Goal: Information Seeking & Learning: Learn about a topic

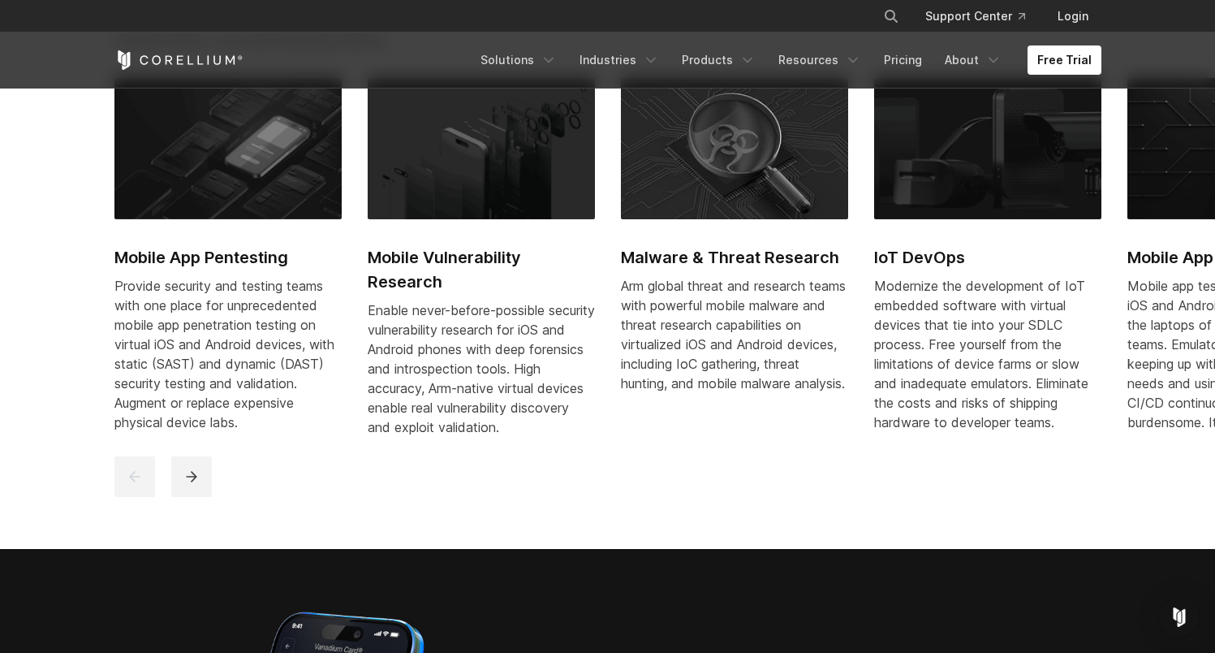
scroll to position [839, 0]
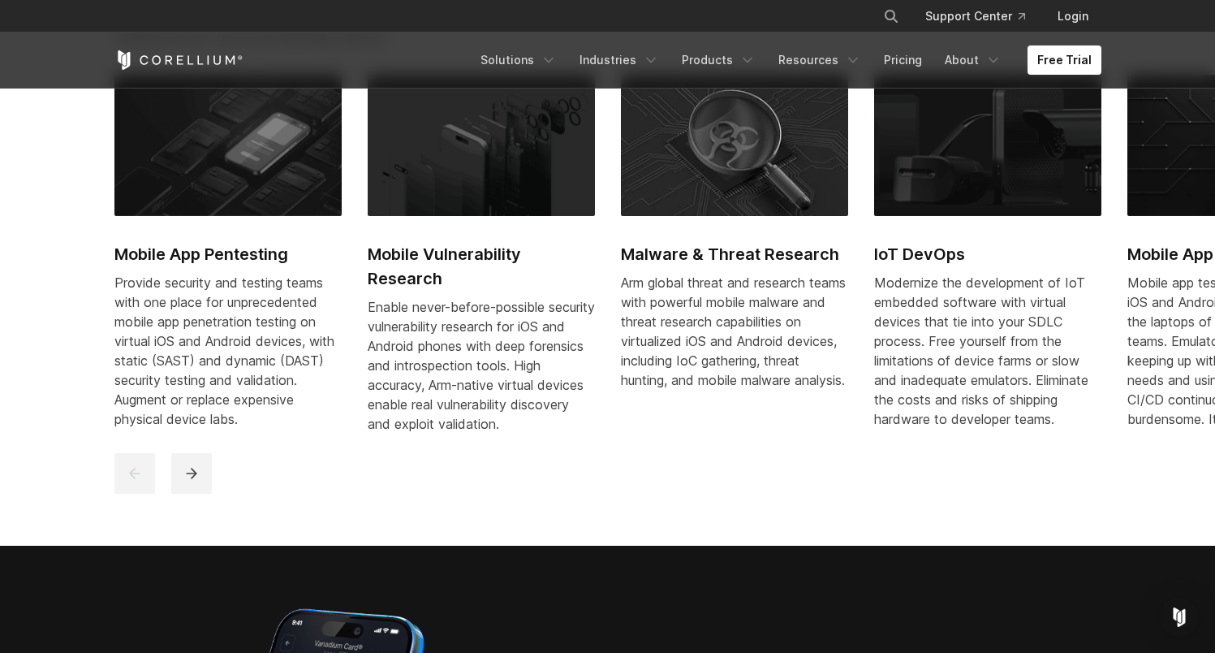
click at [235, 145] on img at bounding box center [227, 145] width 227 height 141
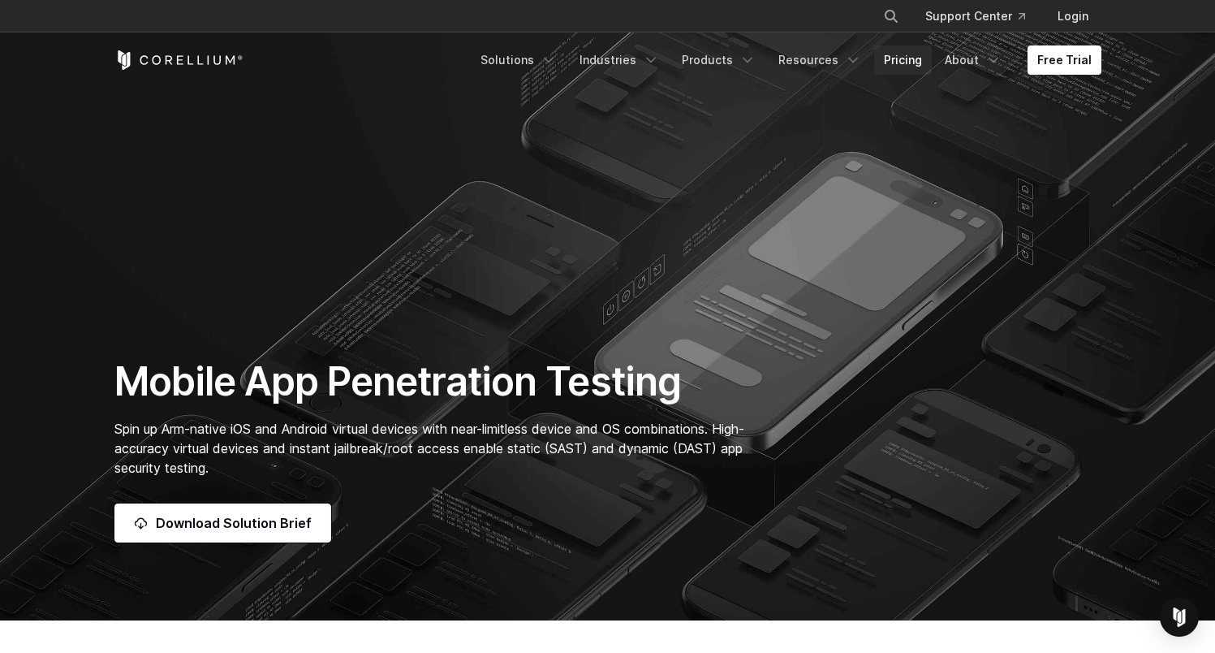
click at [912, 54] on link "Pricing" at bounding box center [903, 59] width 58 height 29
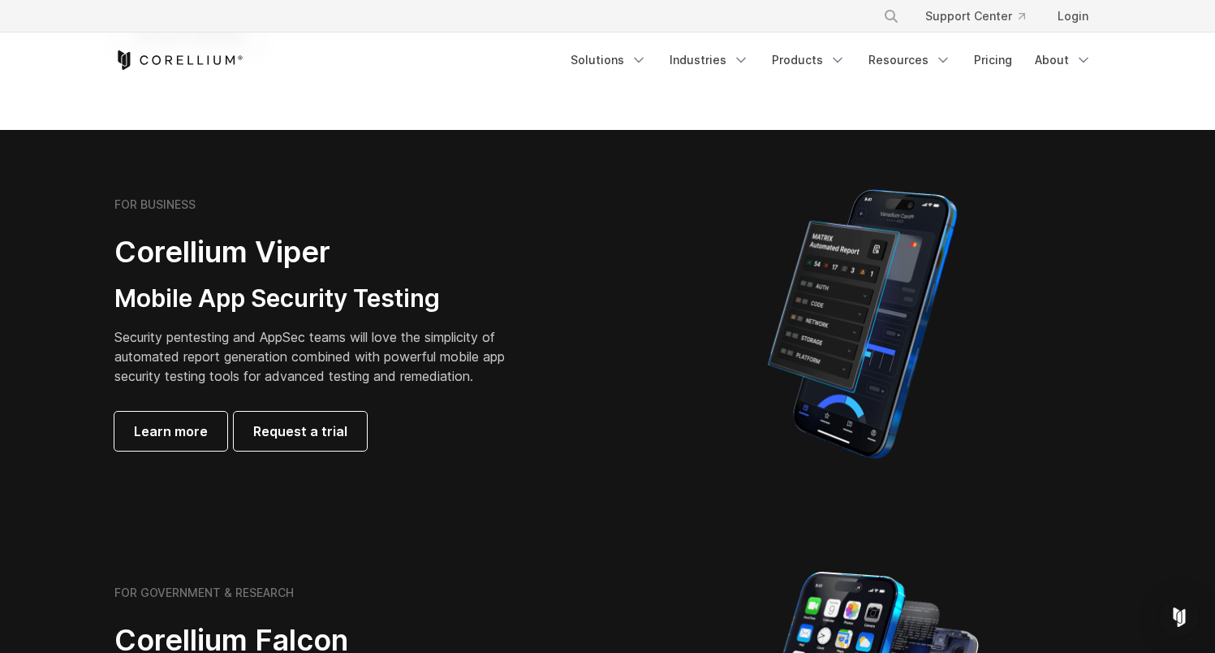
scroll to position [288, 0]
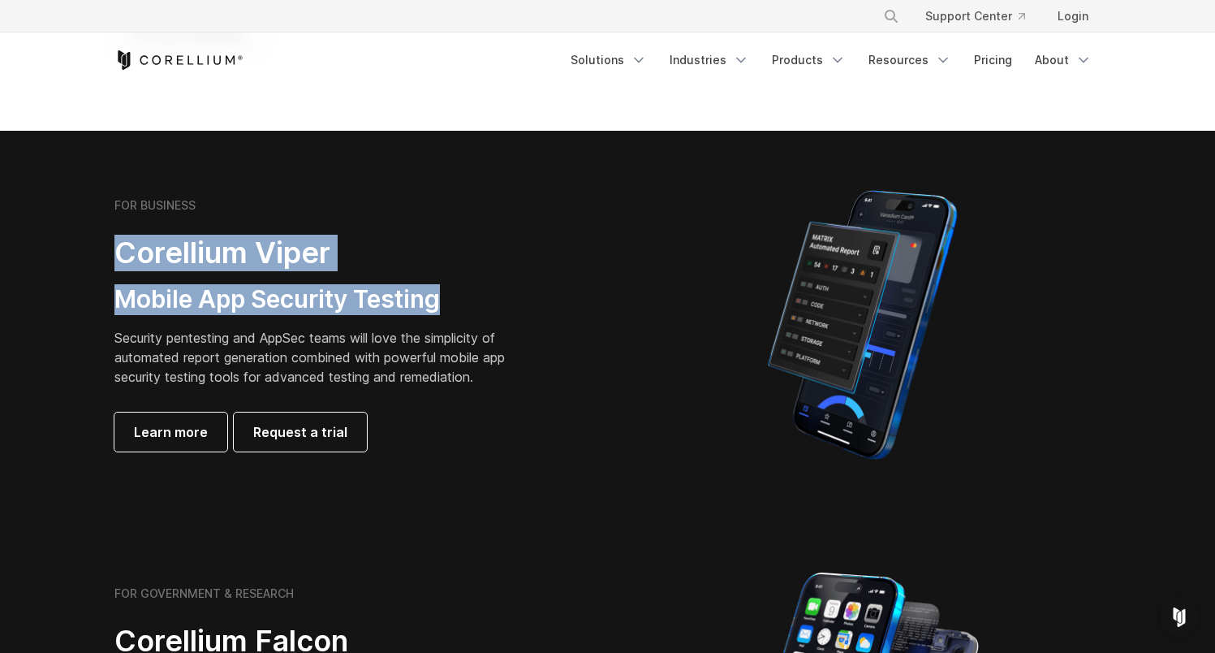
drag, startPoint x: 448, startPoint y: 301, endPoint x: 122, endPoint y: 265, distance: 328.3
click at [122, 265] on div "FOR BUSINESS Corellium Viper Mobile App Security Testing Security pentesting an…" at bounding box center [341, 324] width 455 height 253
copy div "Corellium Viper Mobile App Security Testing"
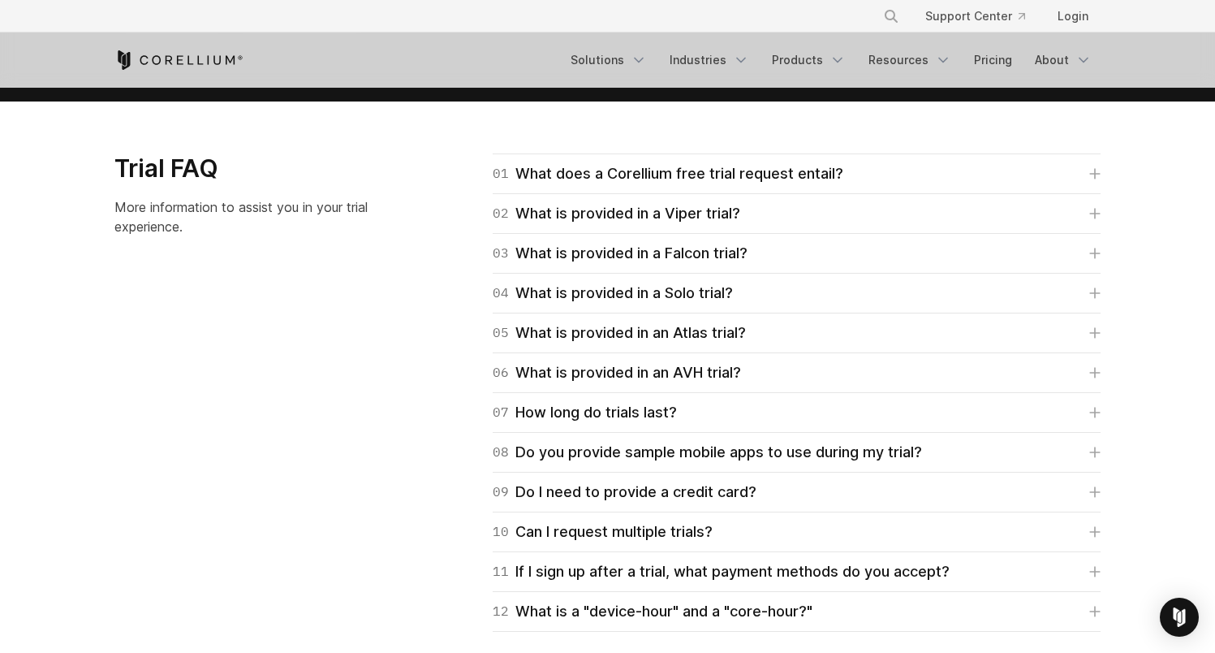
scroll to position [2285, 0]
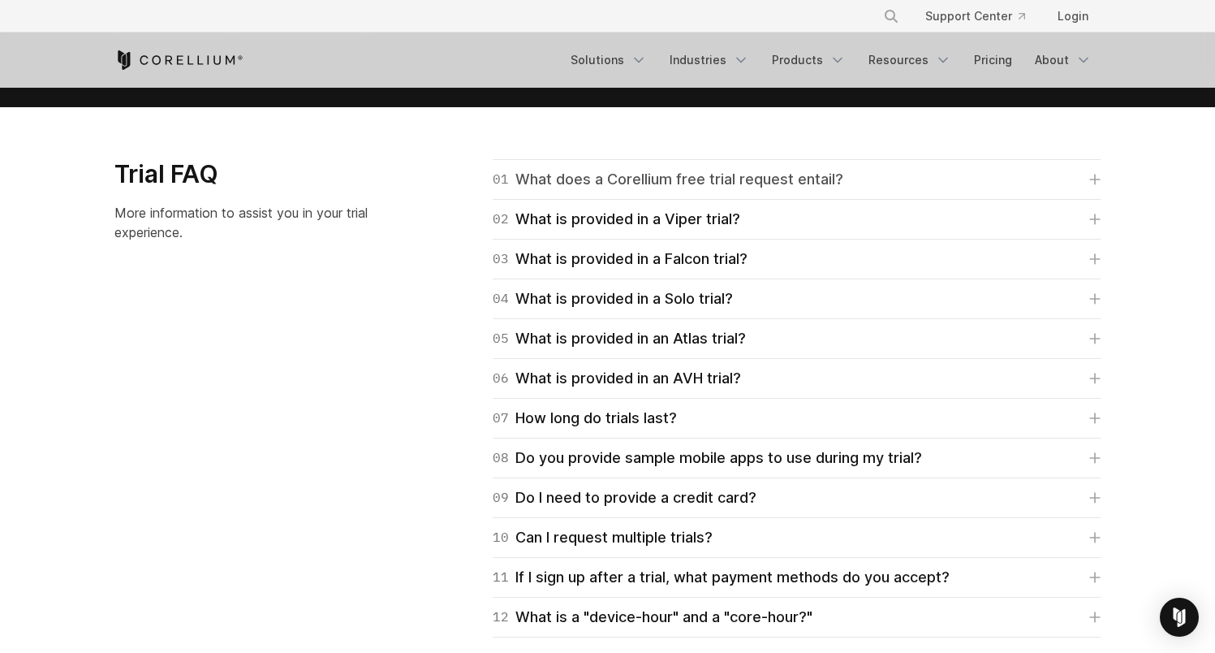
click at [1093, 176] on icon at bounding box center [1095, 179] width 11 height 11
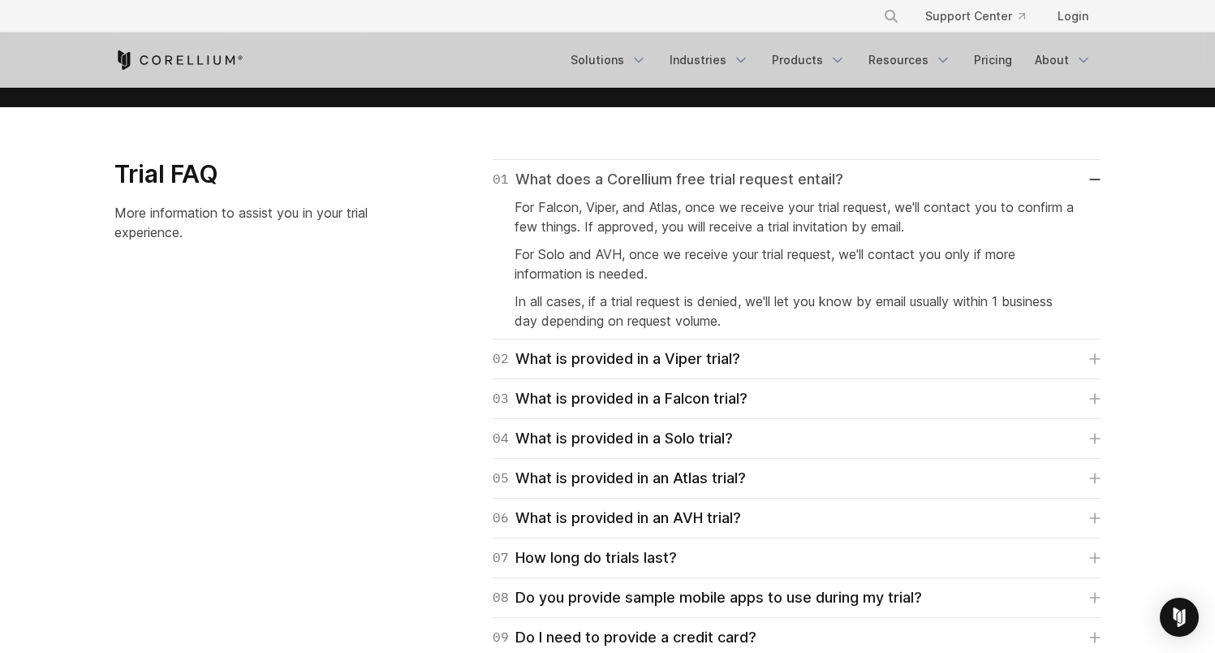
click at [1094, 177] on link "01 What does a Corellium free trial request entail?" at bounding box center [797, 179] width 608 height 23
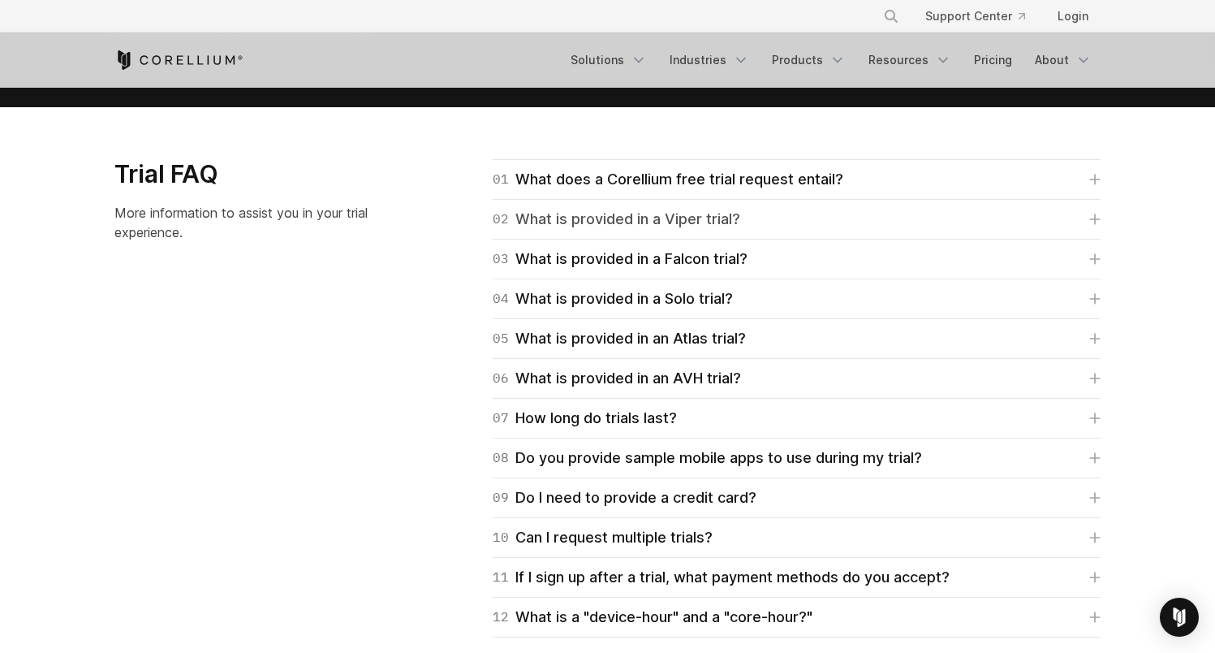
click at [1098, 218] on icon at bounding box center [1095, 219] width 11 height 11
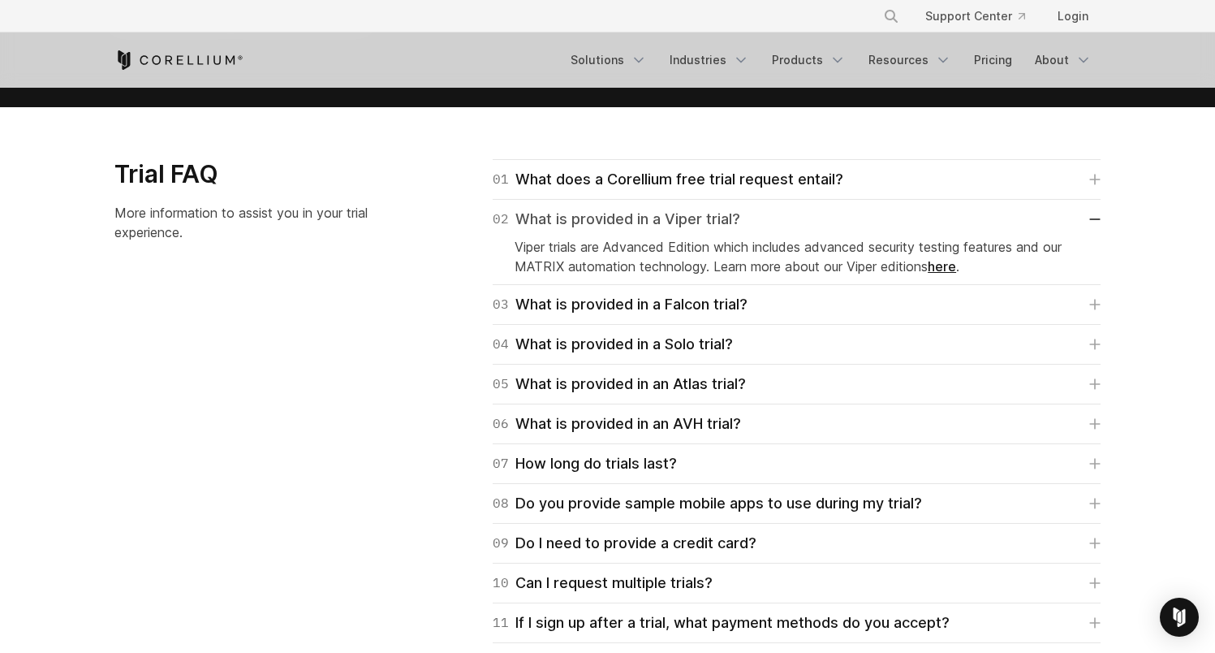
click at [1098, 218] on icon at bounding box center [1095, 219] width 11 height 2
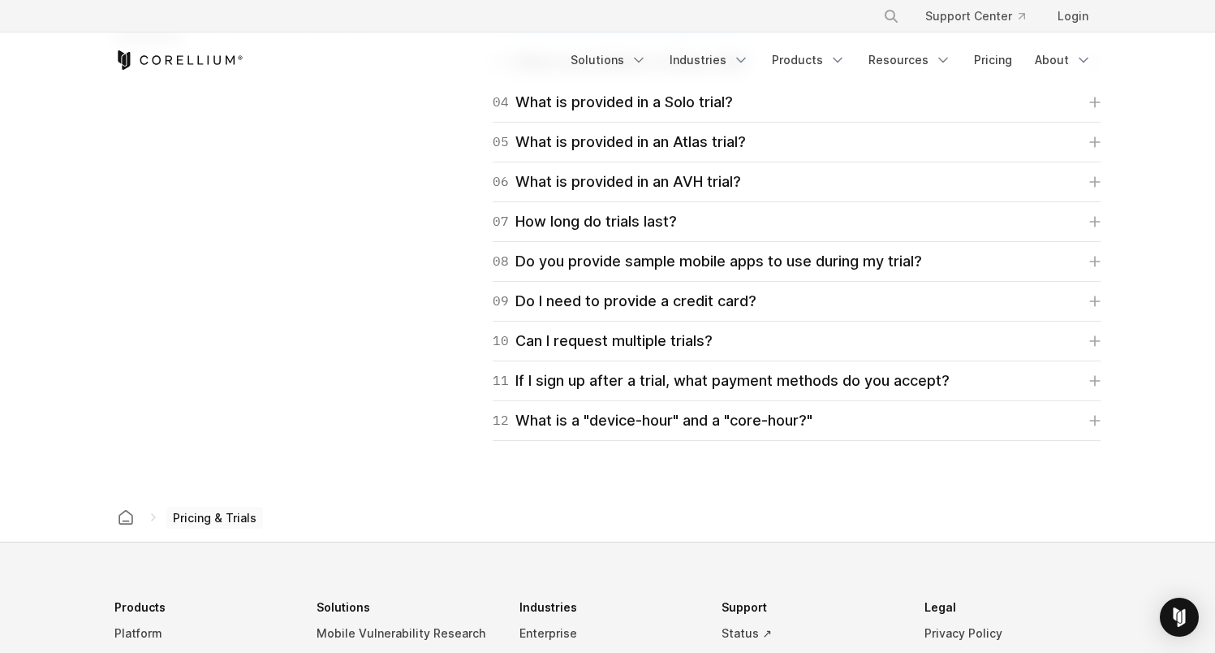
scroll to position [2484, 0]
click at [1093, 303] on icon at bounding box center [1095, 299] width 11 height 11
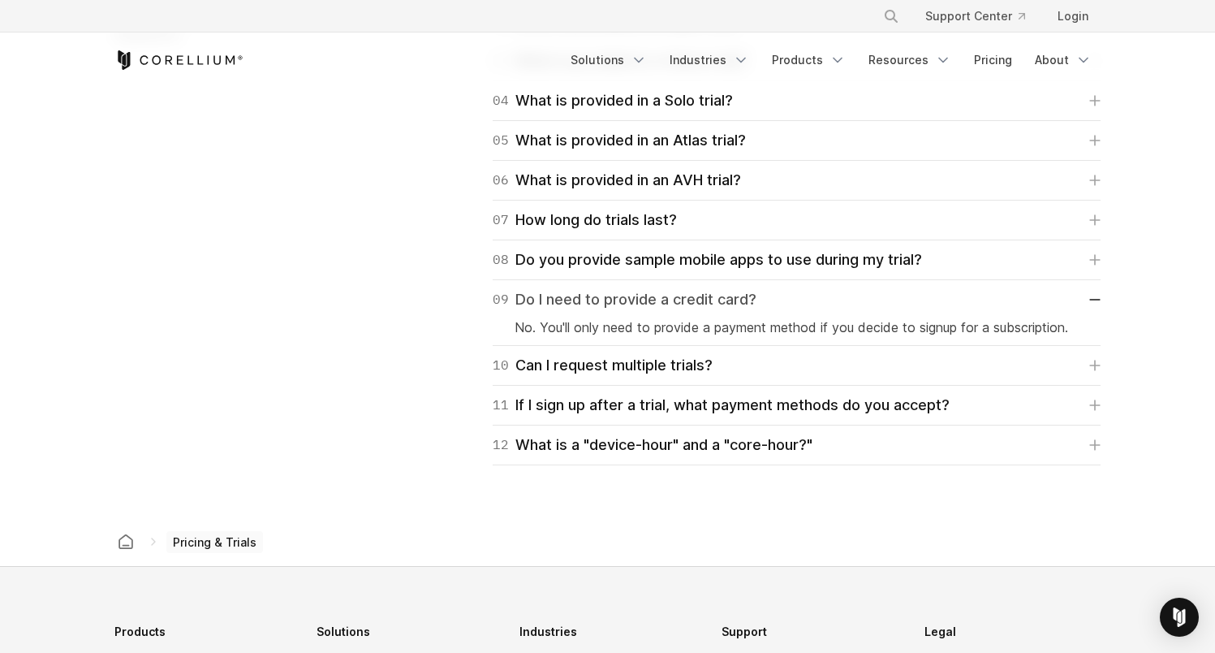
click at [1098, 301] on link "09 Do I need to provide a credit card?" at bounding box center [797, 299] width 608 height 23
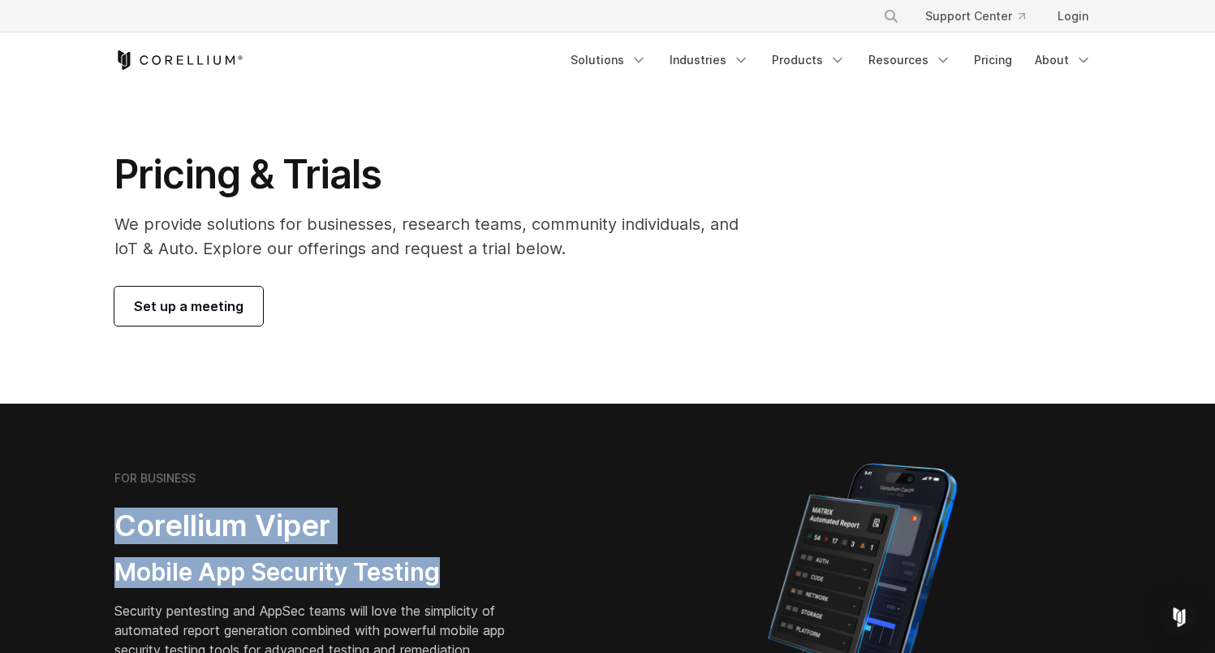
scroll to position [0, 0]
